Goal: Transaction & Acquisition: Purchase product/service

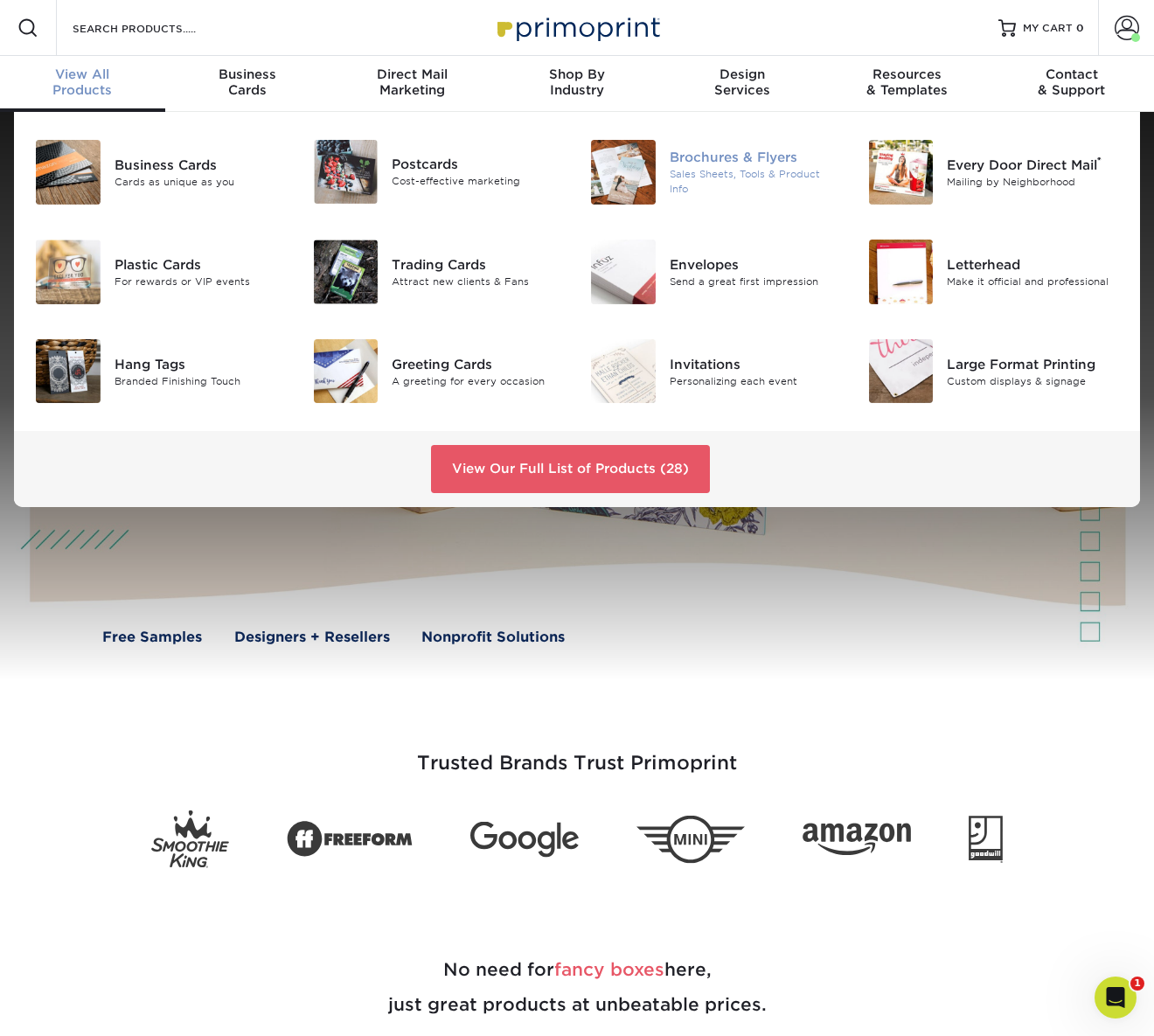
click at [712, 167] on div "Brochures & Flyers" at bounding box center [756, 157] width 172 height 19
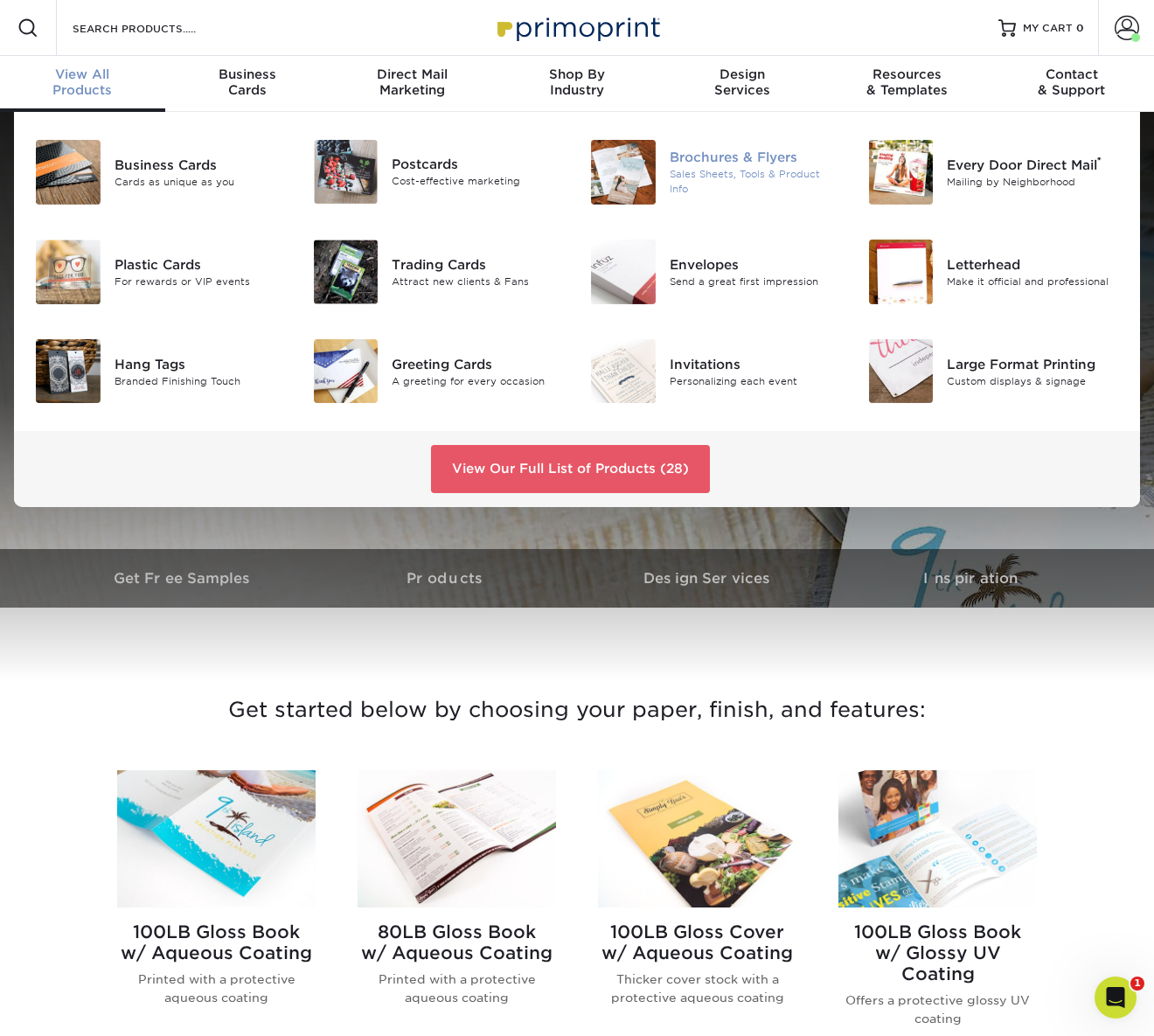
click at [709, 176] on div "Sales Sheets, Tools & Product Info" at bounding box center [756, 180] width 172 height 29
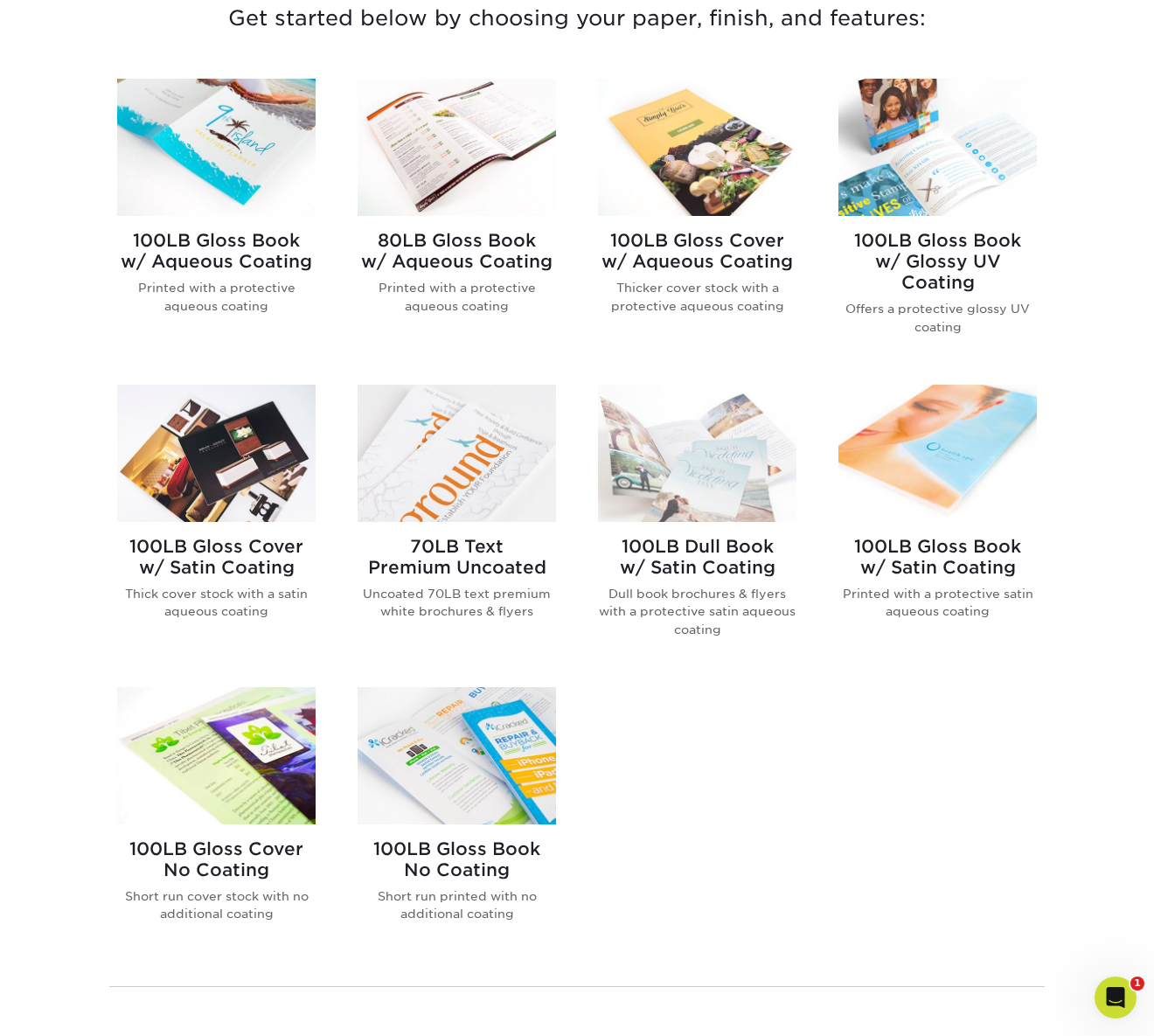
scroll to position [682, 0]
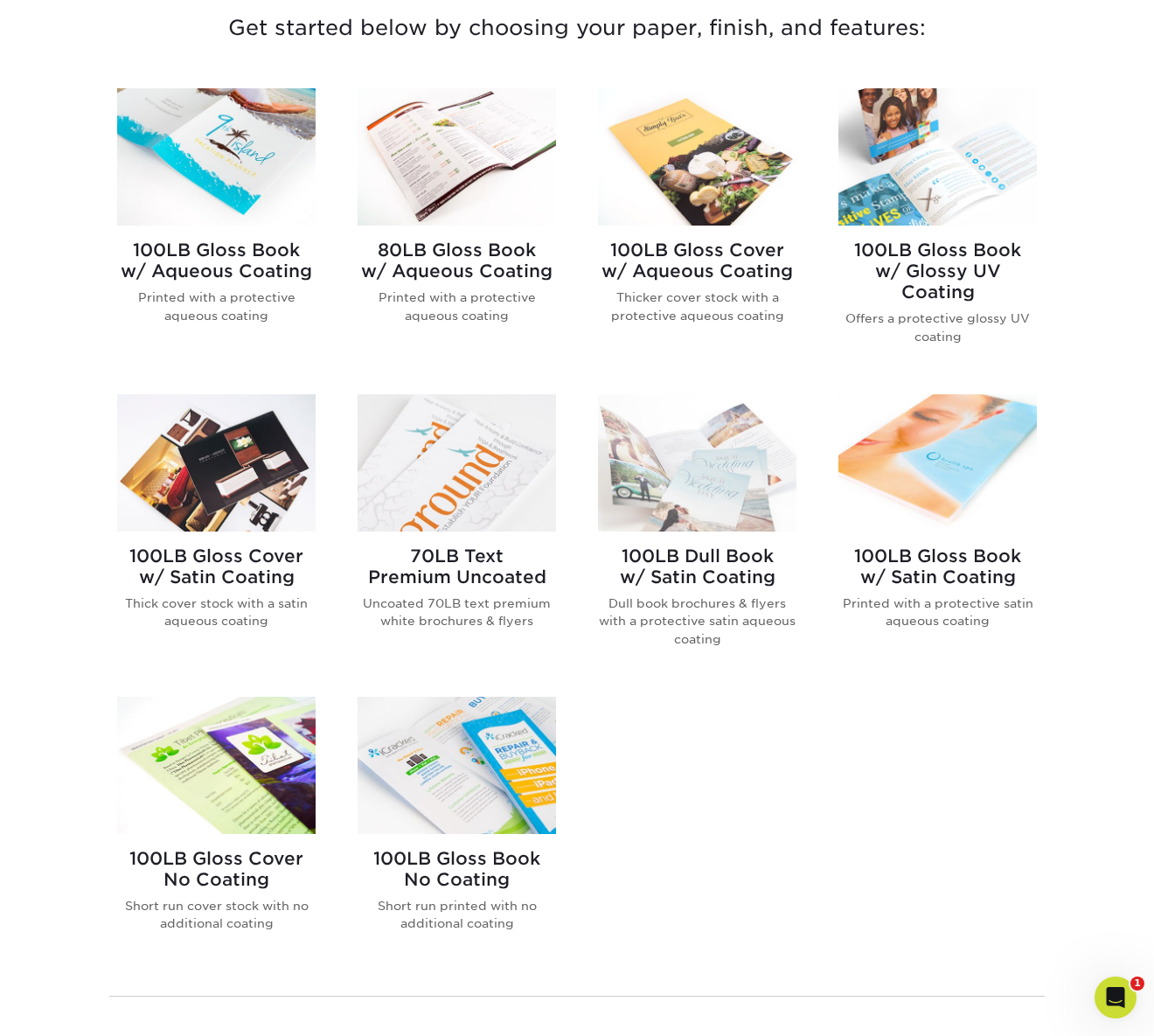
click at [407, 582] on h2 "70LB Text Premium Uncoated" at bounding box center [457, 567] width 199 height 42
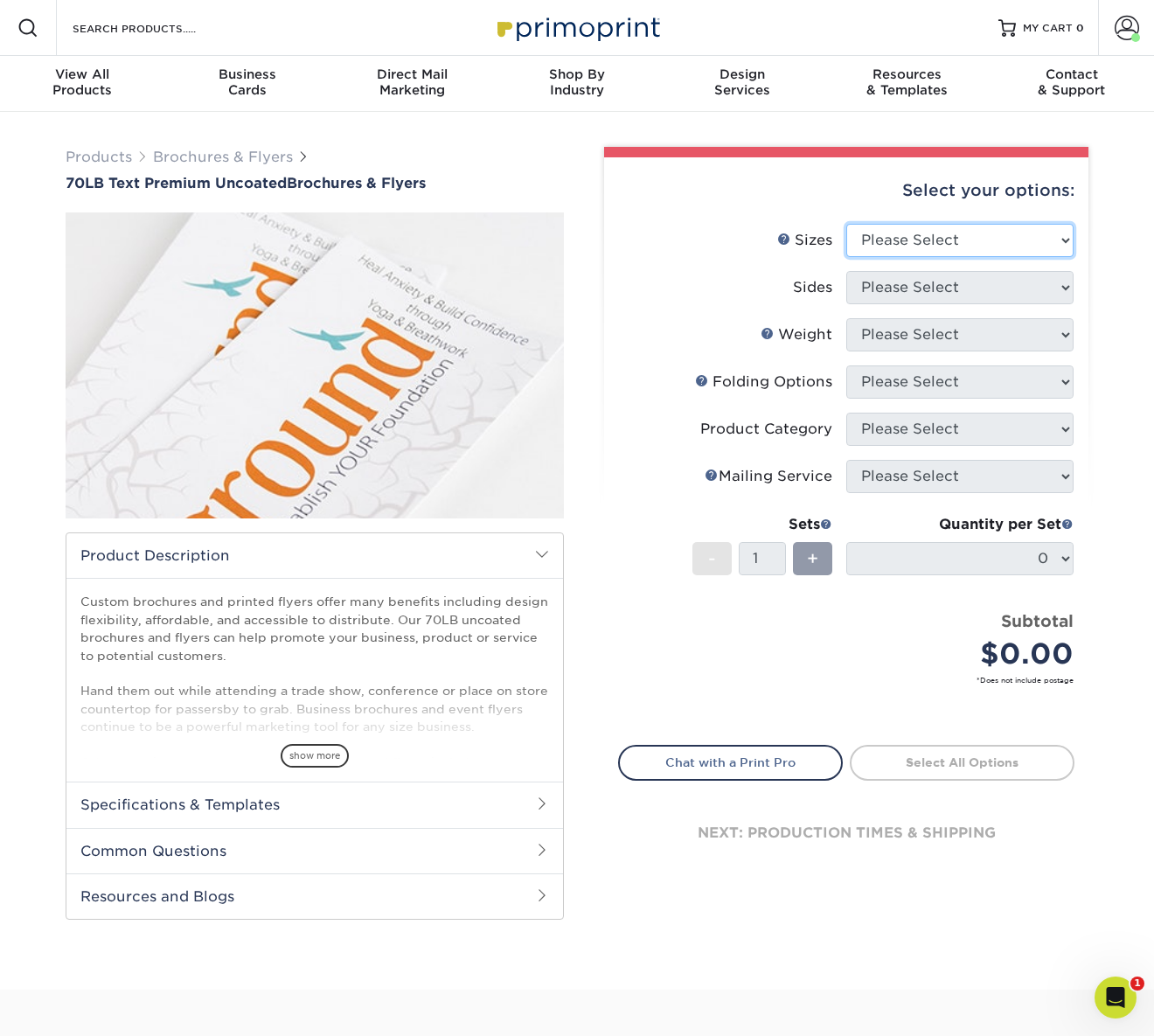
click at [939, 236] on select "Please Select 3.67" x 8.5" 4" x 6" 4" x 8.5" 4" x 9" 4.25" x 5.5" 4.25" x 11" 5…" at bounding box center [960, 240] width 227 height 33
select select "8.50x11.00"
click at [847, 224] on select "Please Select 3.67" x 8.5" 4" x 6" 4" x 8.5" 4" x 9" 4.25" x 5.5" 4.25" x 11" 5…" at bounding box center [960, 240] width 227 height 33
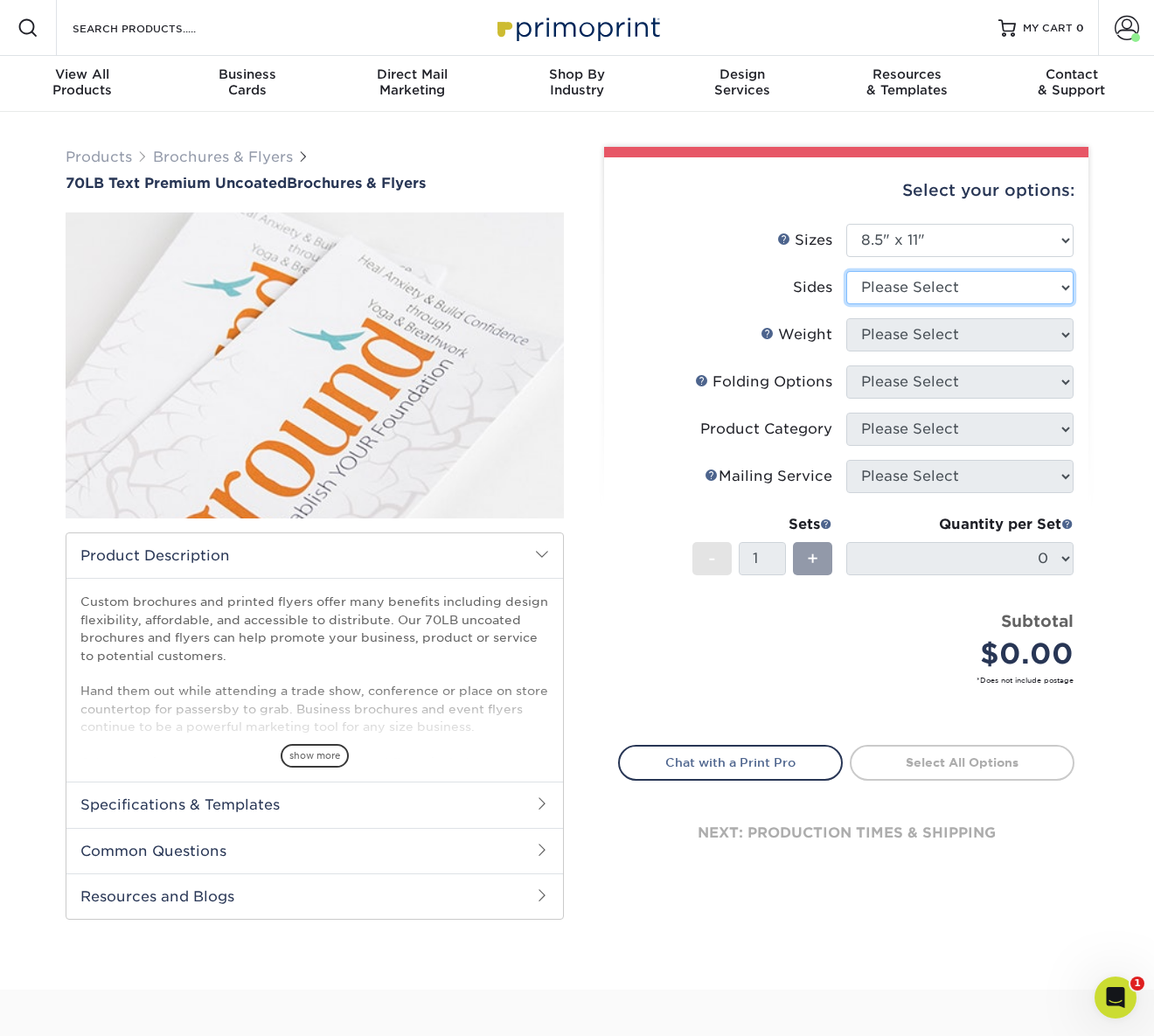
click at [962, 286] on select "Please Select Print Both Sides Print Front Only" at bounding box center [960, 288] width 227 height 33
select select "32d3c223-f82c-492b-b915-ba065a00862f"
click at [847, 271] on select "Please Select Print Both Sides Print Front Only" at bounding box center [960, 288] width 227 height 33
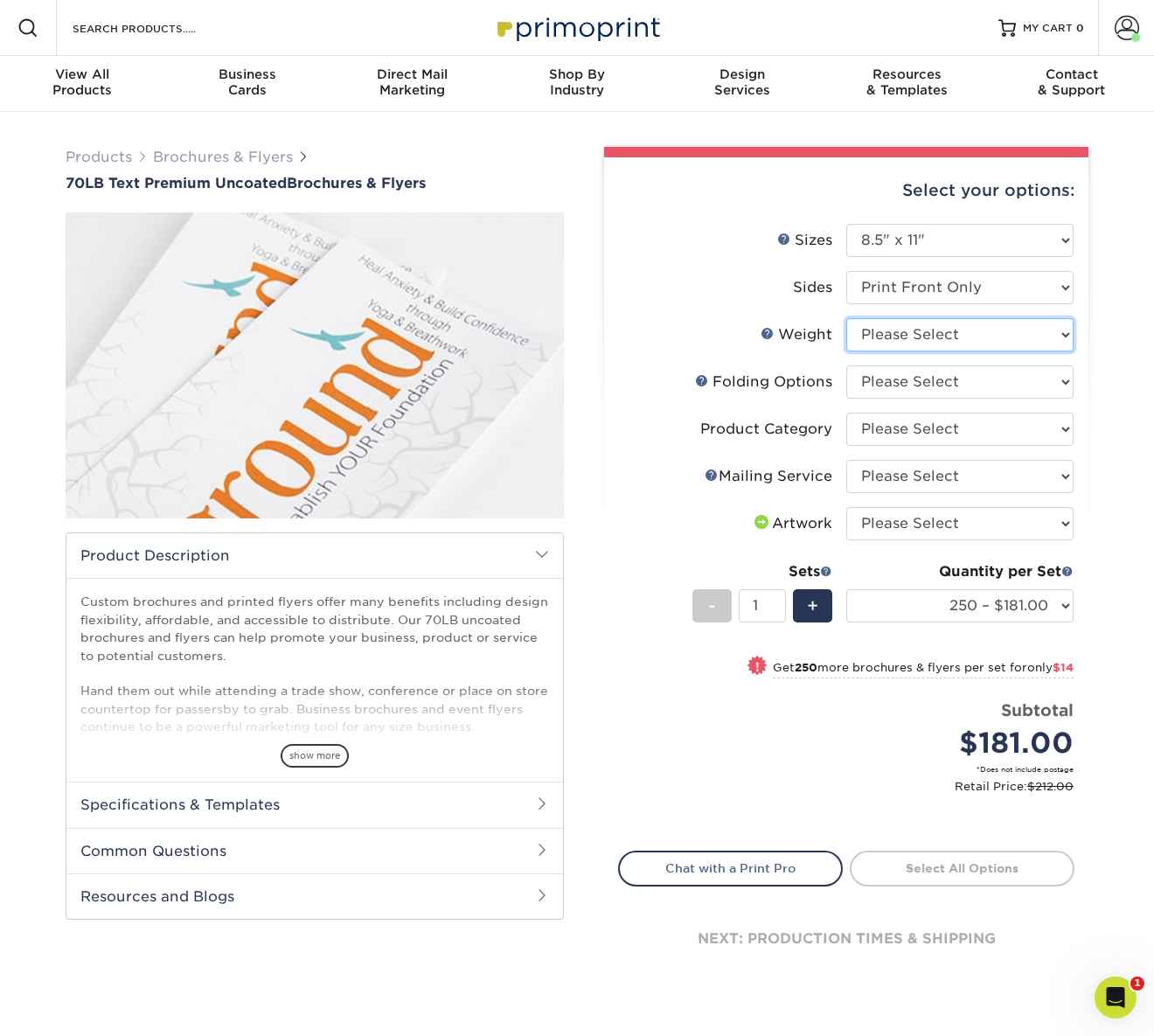
click at [957, 339] on select "Please Select 70LB" at bounding box center [960, 335] width 227 height 33
select select "70LB"
click at [847, 318] on select "Please Select 70LB" at bounding box center [960, 335] width 227 height 33
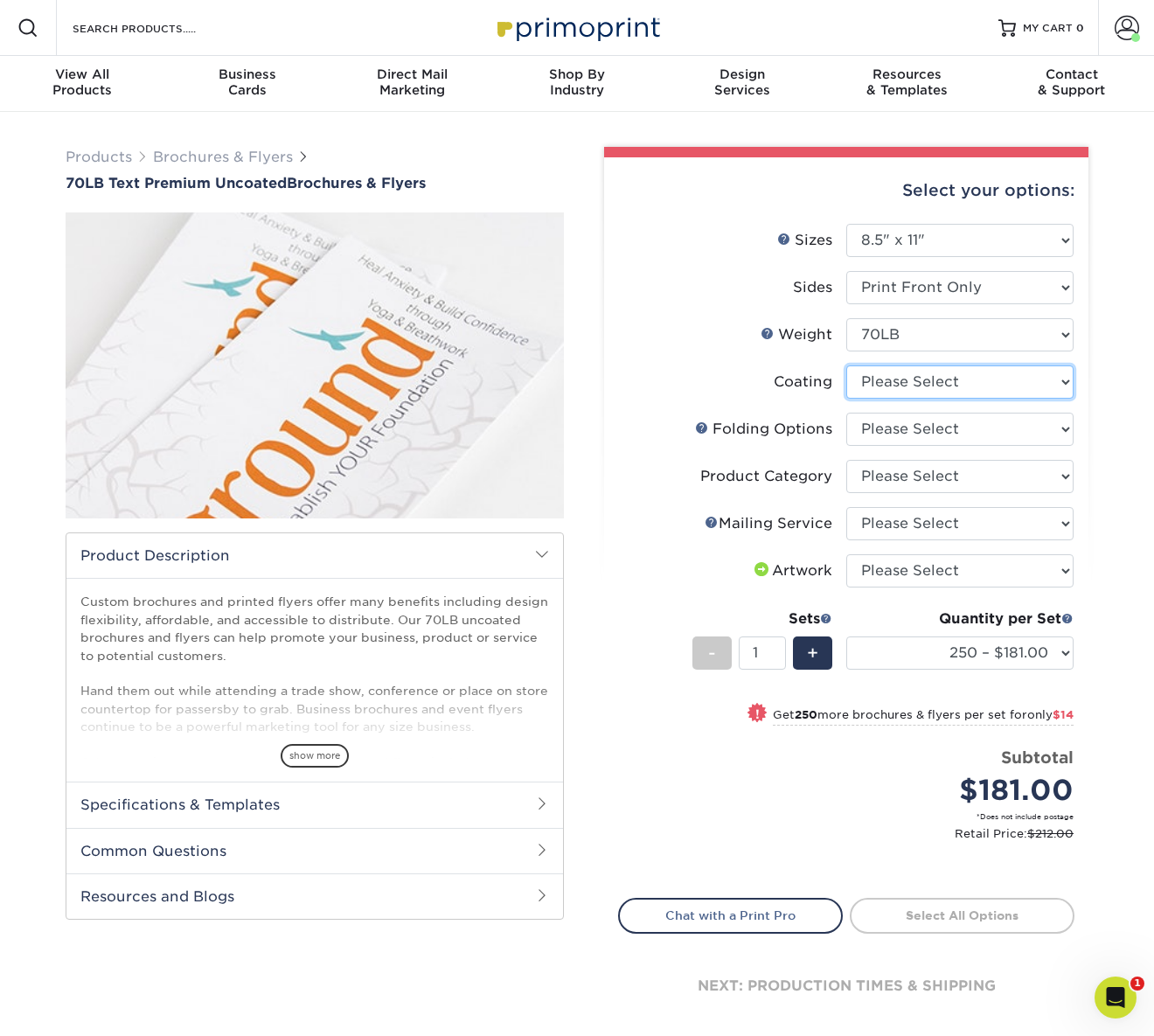
click at [943, 388] on select at bounding box center [960, 382] width 227 height 33
select select "3e7618de-abca-4bda-9f97-8b9129e913d8"
click at [847, 365] on select at bounding box center [960, 382] width 227 height 33
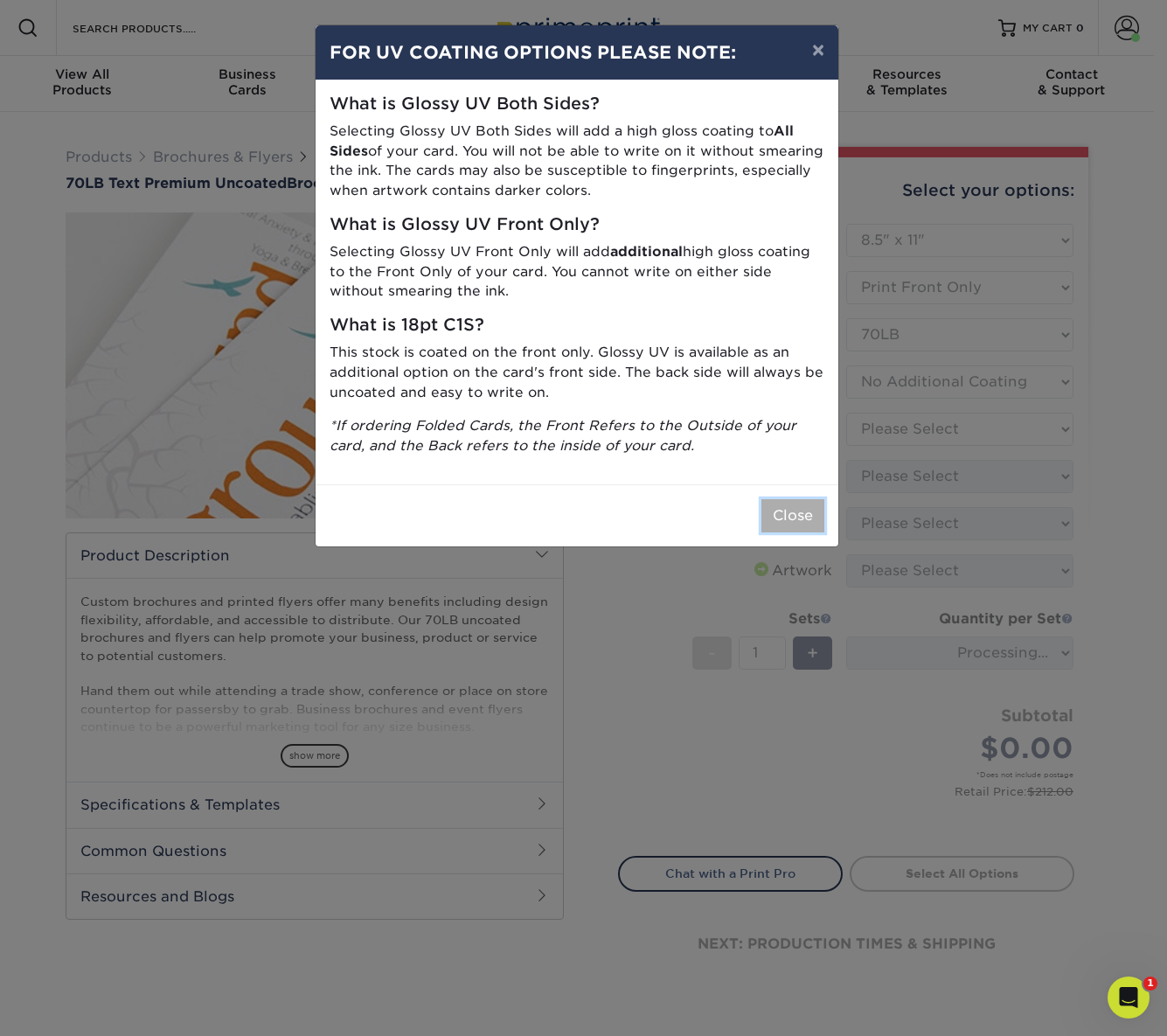
click at [794, 510] on button "Close" at bounding box center [792, 515] width 63 height 33
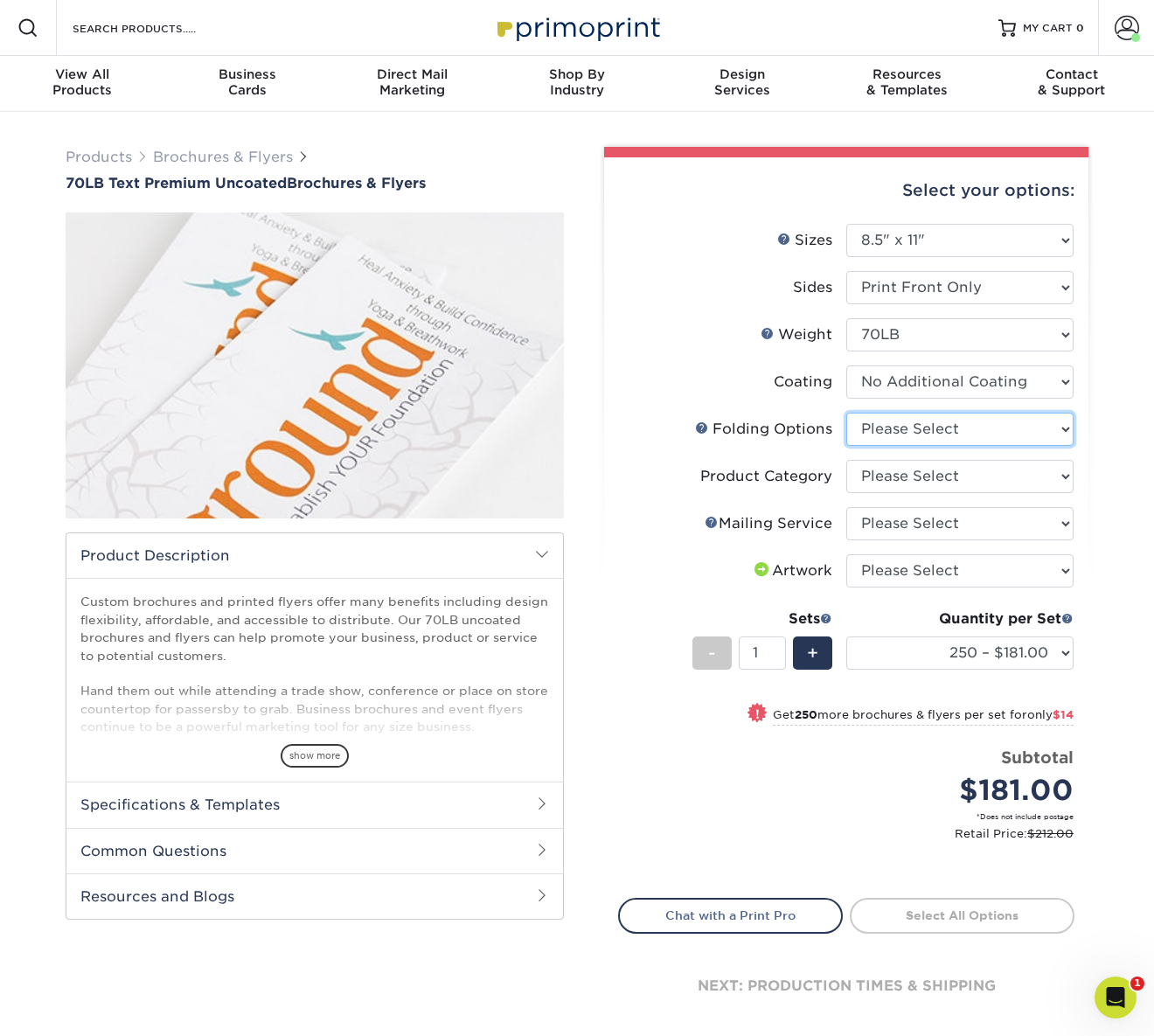
click at [977, 422] on select "Please Select FLAT - No Folding Accordion Fold Half-Fold (Vertical) Half-Fold (…" at bounding box center [960, 429] width 227 height 33
select select "9b1d5825-34d1-4721-9874-ed79abb003d7"
click at [847, 412] on select "Please Select FLAT - No Folding Accordion Fold Half-Fold (Vertical) Half-Fold (…" at bounding box center [960, 429] width 227 height 33
click at [950, 478] on select "Please Select Flyers and Brochures" at bounding box center [960, 477] width 227 height 33
select select "1a668080-6b7c-4174-b399-2c3833b27ef4"
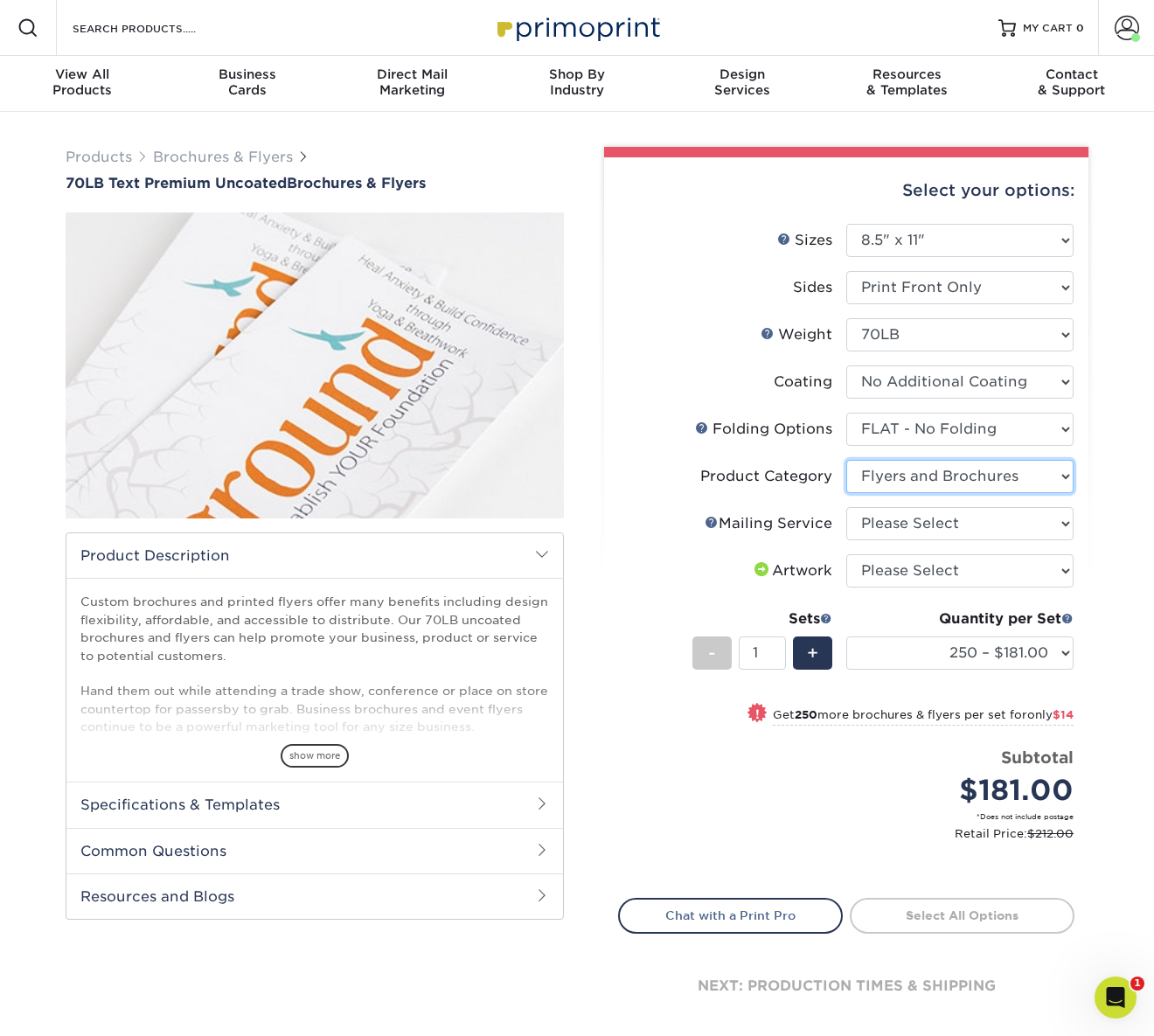
click at [847, 460] on select "Please Select Flyers and Brochures" at bounding box center [960, 477] width 227 height 33
click at [936, 524] on select "Please Select No Direct Mailing Service No, I will mail/stamp/imprint Direct Ma…" at bounding box center [960, 524] width 227 height 33
select select "3e5e9bdd-d78a-4c28-a41d-fe1407925ca6"
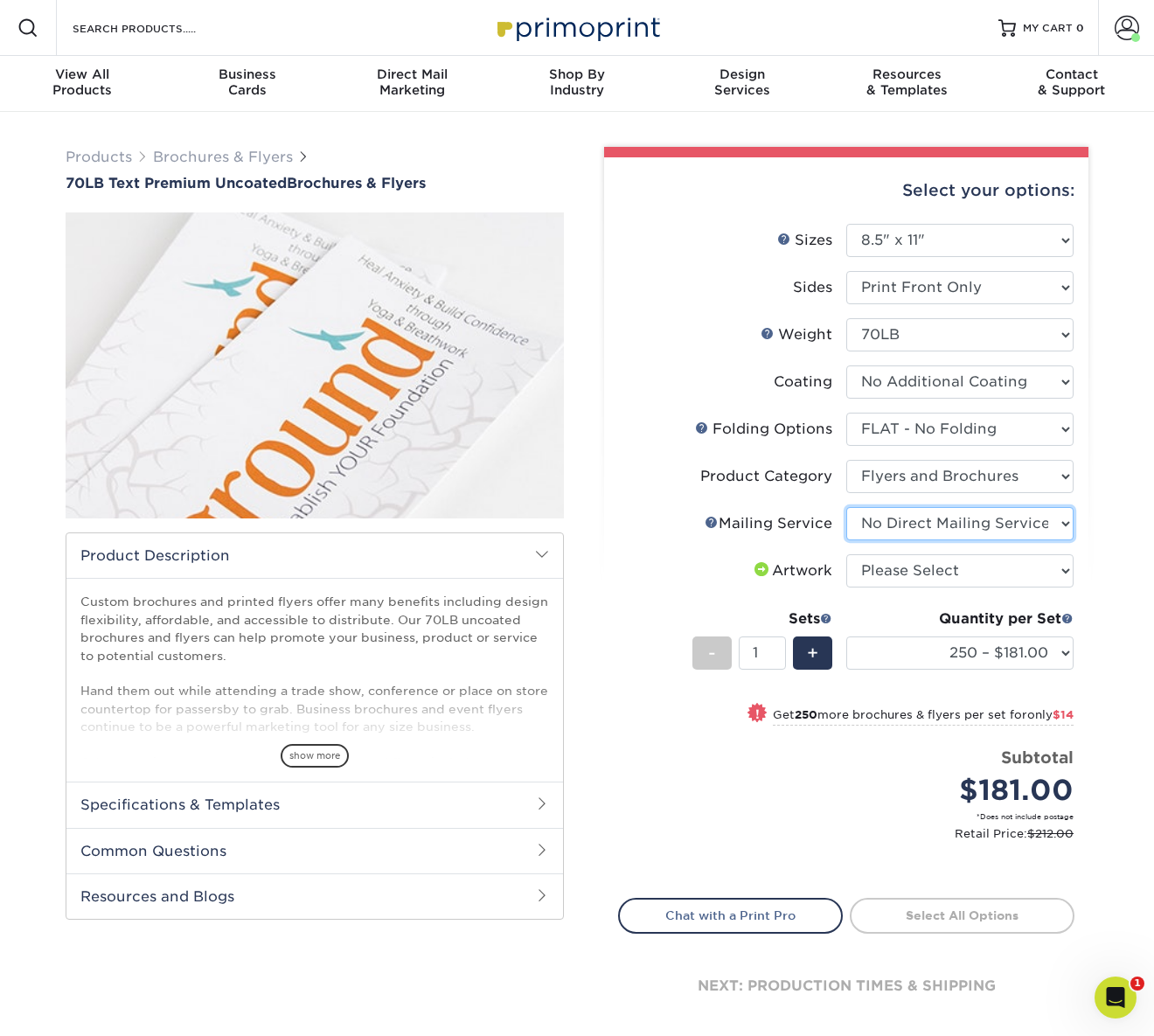
click at [847, 507] on select "Please Select No Direct Mailing Service No, I will mail/stamp/imprint Direct Ma…" at bounding box center [960, 524] width 227 height 33
click at [941, 582] on select "Please Select I will upload files I need a design - $175" at bounding box center [960, 570] width 227 height 33
select select "upload"
click at [847, 554] on select "Please Select I will upload files I need a design - $175" at bounding box center [960, 570] width 227 height 33
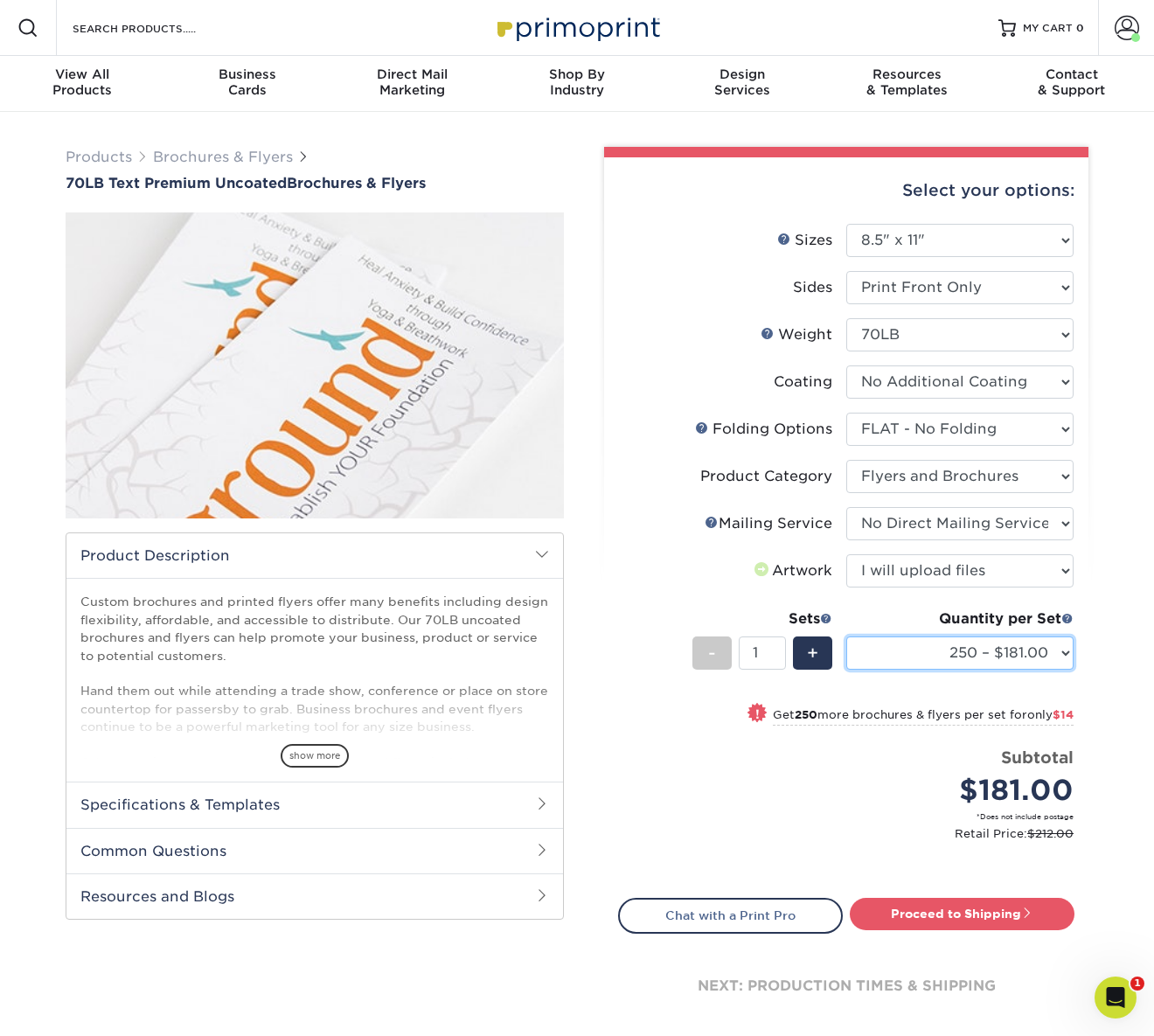
click at [1039, 659] on select "250 – $181.00 500 – $195.00 750 – $209.00 1000 – $223.00 1500 – $251.00 2000 – …" at bounding box center [960, 653] width 227 height 33
select select "20000 – $1702.00"
click at [847, 637] on select "250 – $181.00 500 – $195.00 750 – $209.00 1000 – $223.00 1500 – $251.00 2000 – …" at bounding box center [960, 653] width 227 height 33
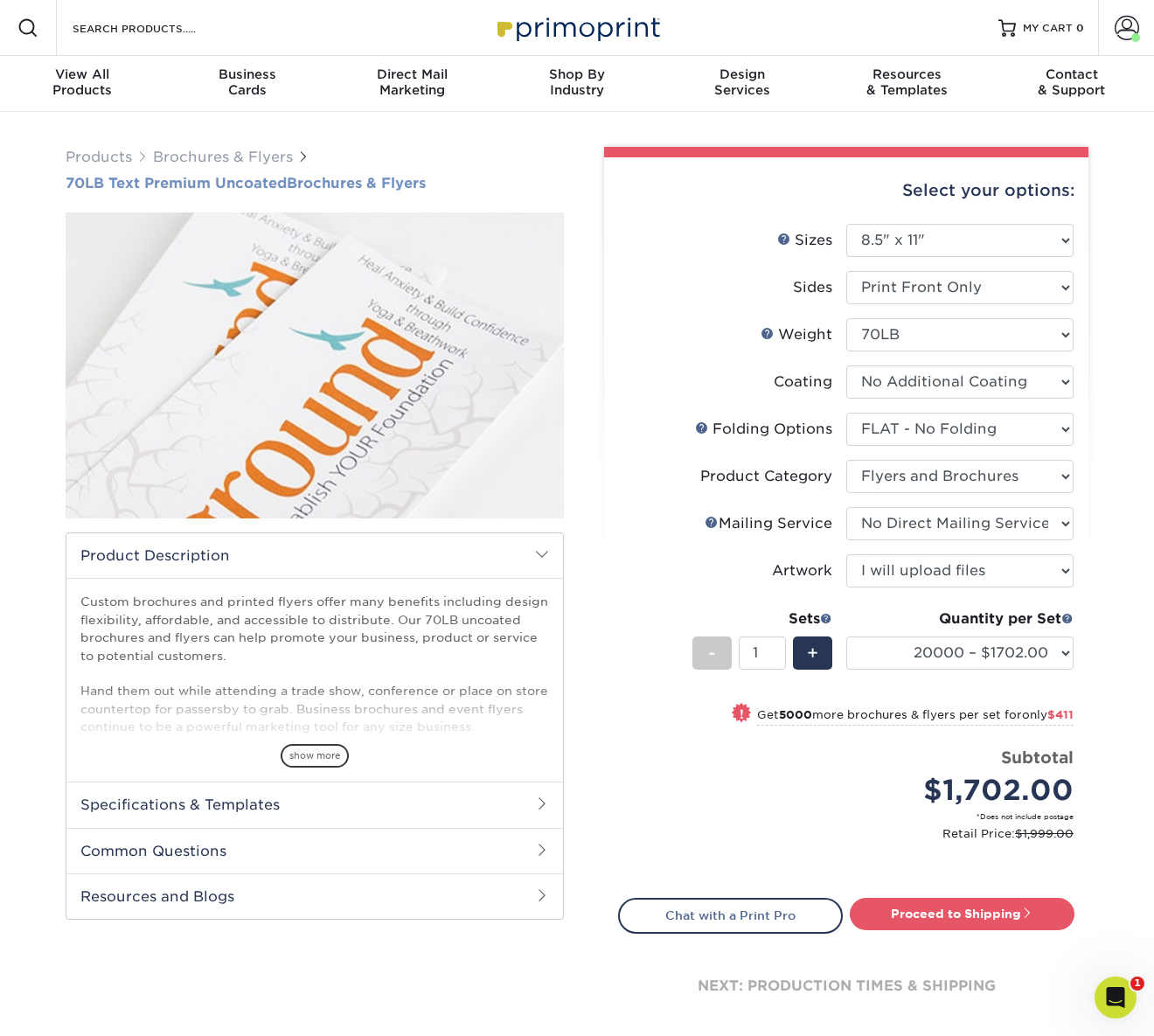
click at [351, 190] on h1 "70LB Text Premium Uncoated Brochures & Flyers" at bounding box center [315, 183] width 499 height 17
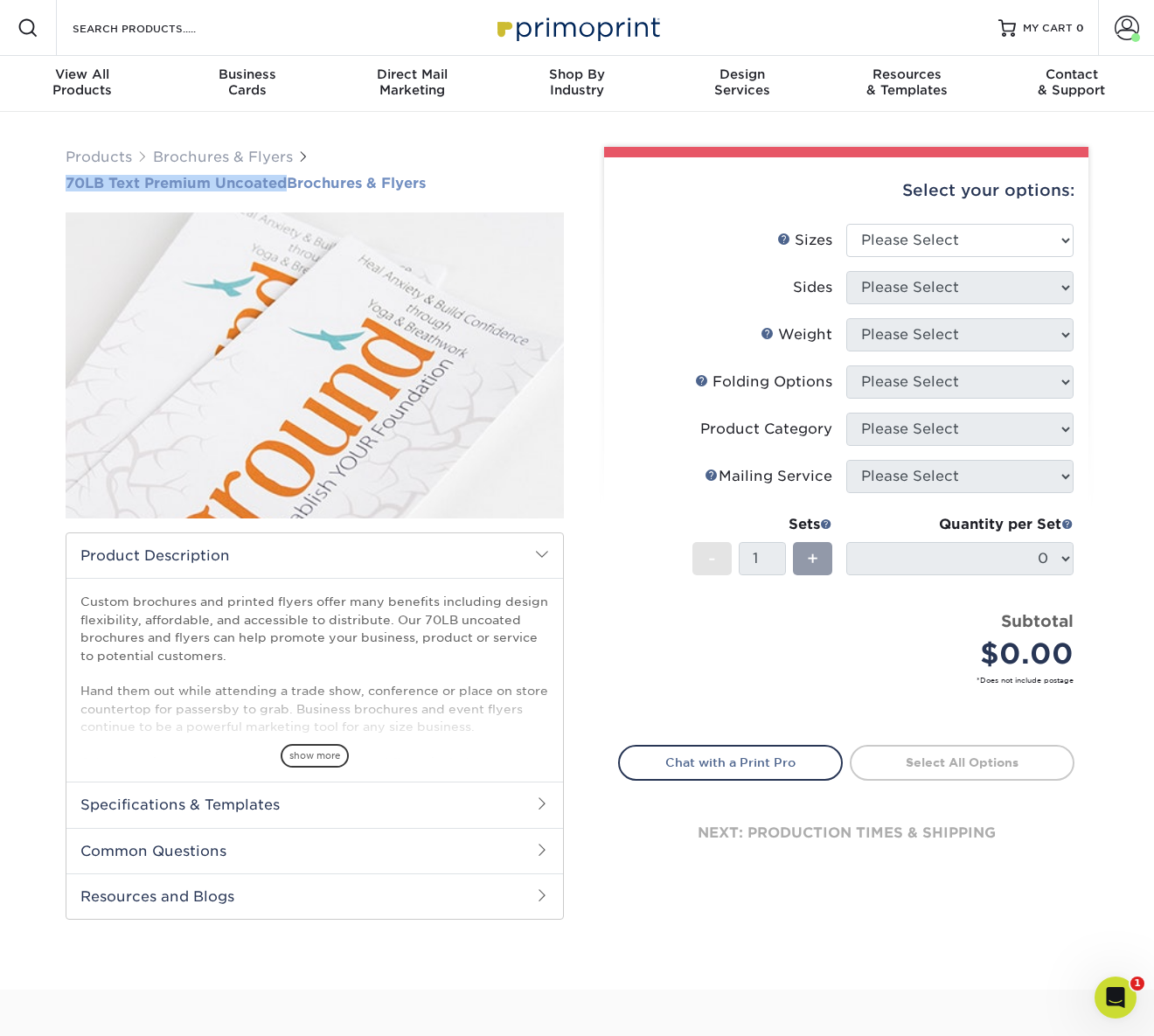
drag, startPoint x: 60, startPoint y: 186, endPoint x: 285, endPoint y: 182, distance: 225.0
click at [285, 182] on div "Products Brochures & Flyers 70LB Text Premium Uncoated Brochures & Flyers" at bounding box center [315, 534] width 525 height 773
copy span "70LB Text Premium Uncoated"
